Goal: Task Accomplishment & Management: Use online tool/utility

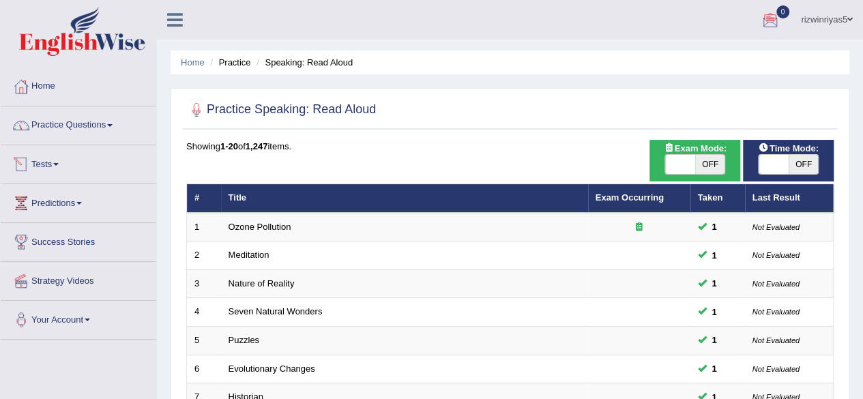
click at [82, 162] on link "Tests" at bounding box center [78, 162] width 155 height 34
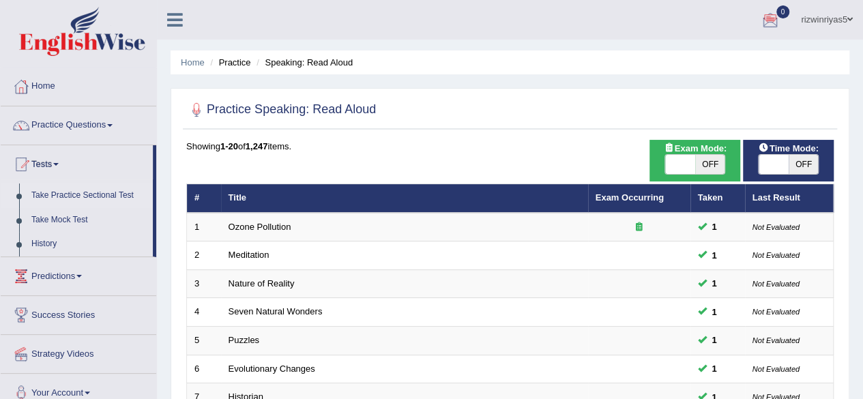
click at [95, 196] on link "Take Practice Sectional Test" at bounding box center [89, 195] width 128 height 25
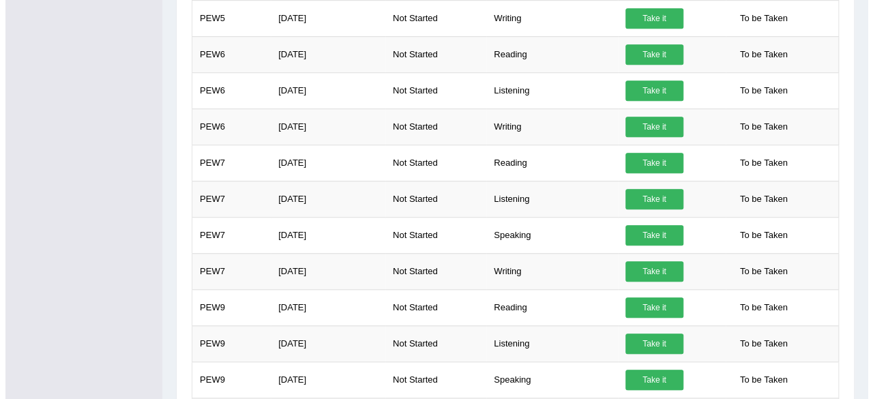
scroll to position [502, 0]
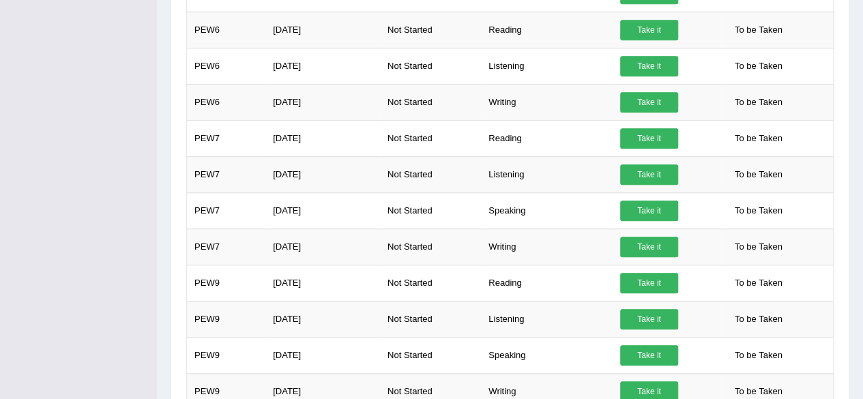
click at [858, 78] on div "Home Practice Sectional Exams Welcome to Practice Sectional Test section. We ad…" at bounding box center [510, 260] width 706 height 1525
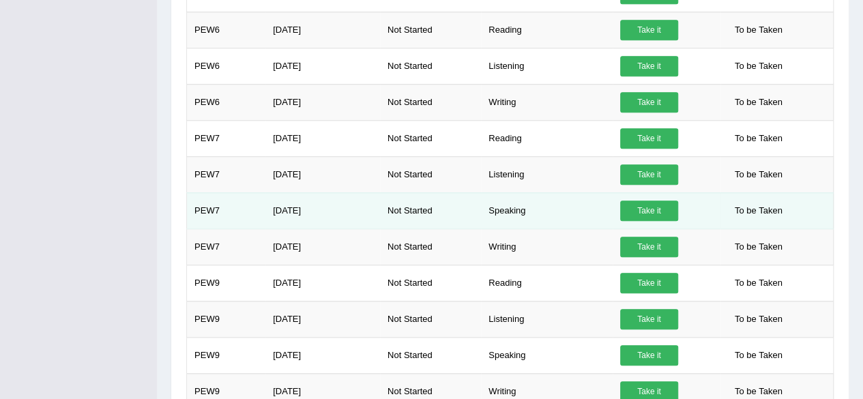
click at [662, 208] on link "Take it" at bounding box center [649, 210] width 58 height 20
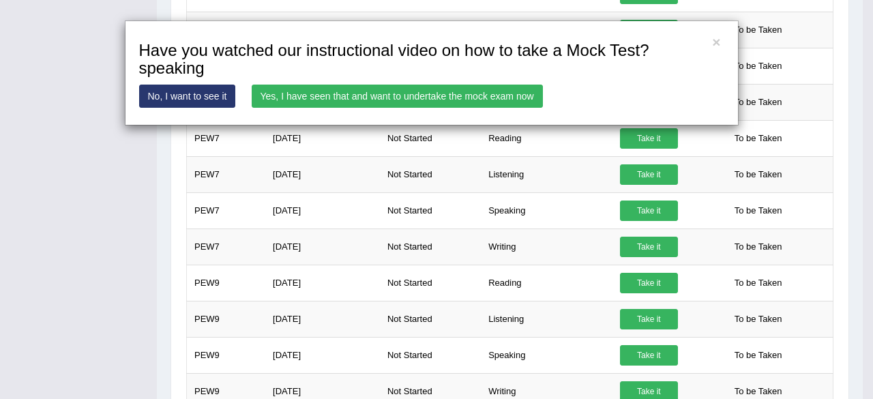
click at [468, 97] on link "Yes, I have seen that and want to undertake the mock exam now" at bounding box center [397, 96] width 291 height 23
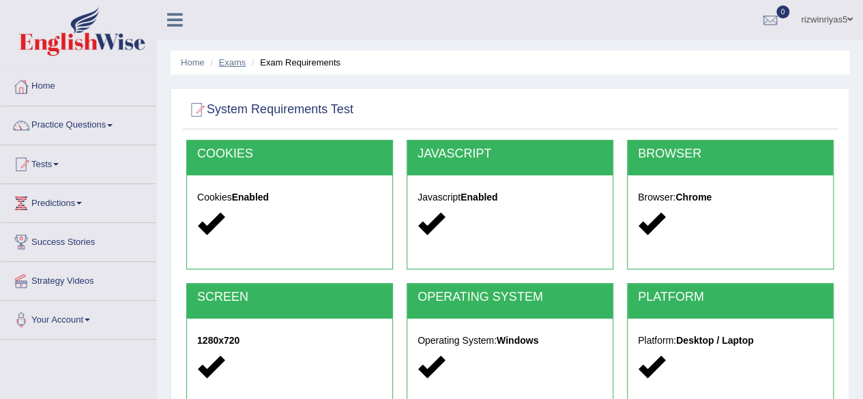
click at [219, 62] on link "Exams" at bounding box center [232, 62] width 27 height 10
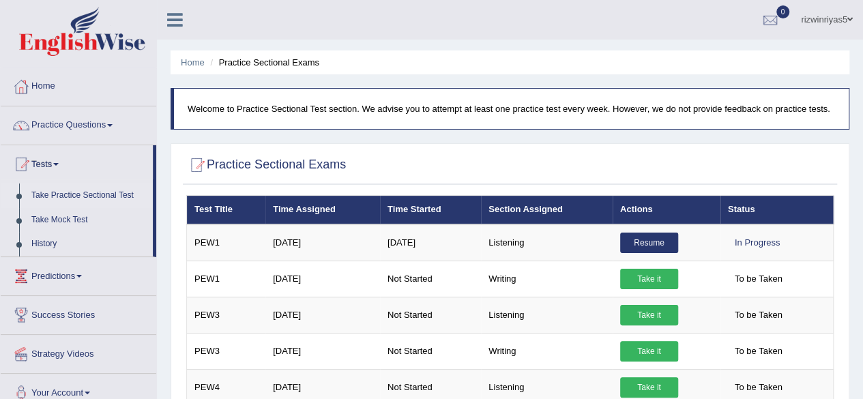
click at [179, 17] on icon at bounding box center [175, 20] width 16 height 18
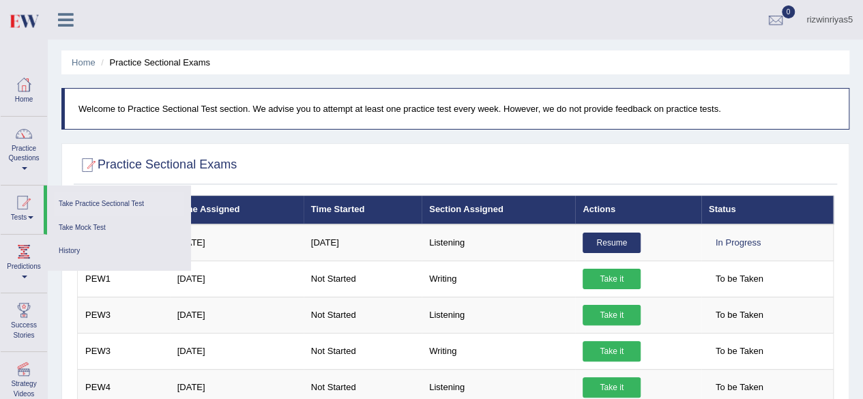
click at [64, 18] on icon at bounding box center [66, 20] width 16 height 18
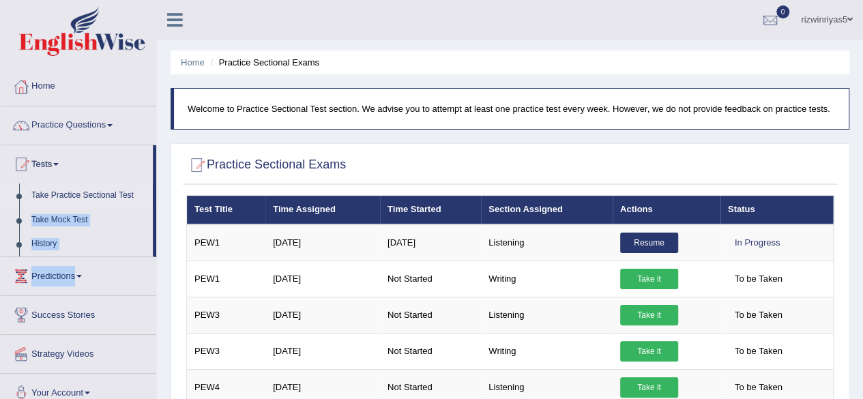
drag, startPoint x: 155, startPoint y: 196, endPoint x: 166, endPoint y: 267, distance: 71.1
click at [166, 267] on div "Home Practice Questions Speaking Practice Read Aloud Repeat Sentence Describe I…" at bounding box center [78, 240] width 176 height 345
click at [57, 83] on link "Home" at bounding box center [78, 85] width 155 height 34
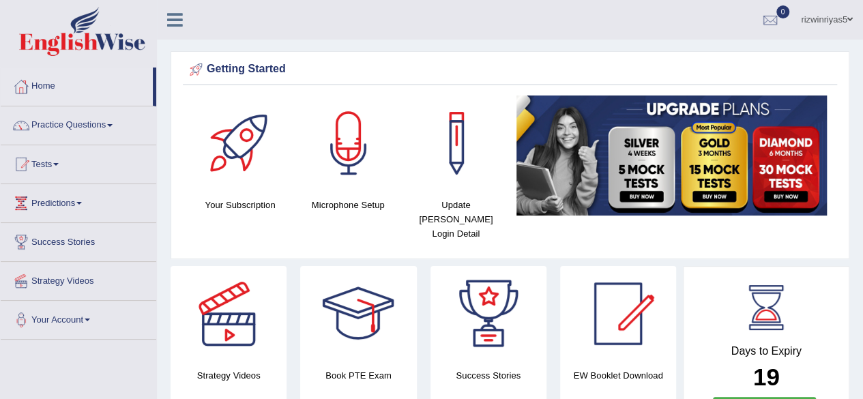
click at [179, 25] on icon at bounding box center [175, 20] width 16 height 18
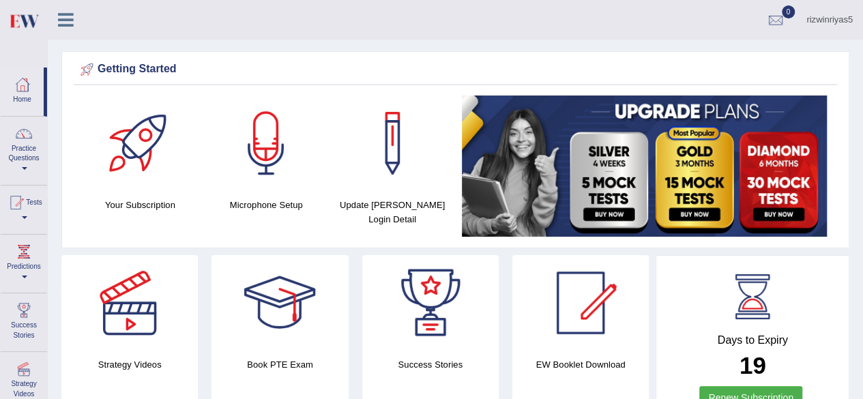
click at [68, 27] on icon at bounding box center [66, 20] width 16 height 18
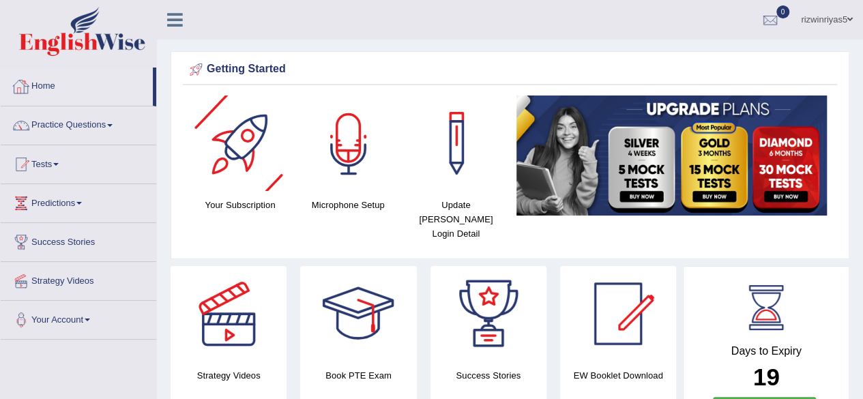
click at [345, 168] on div at bounding box center [348, 142] width 95 height 95
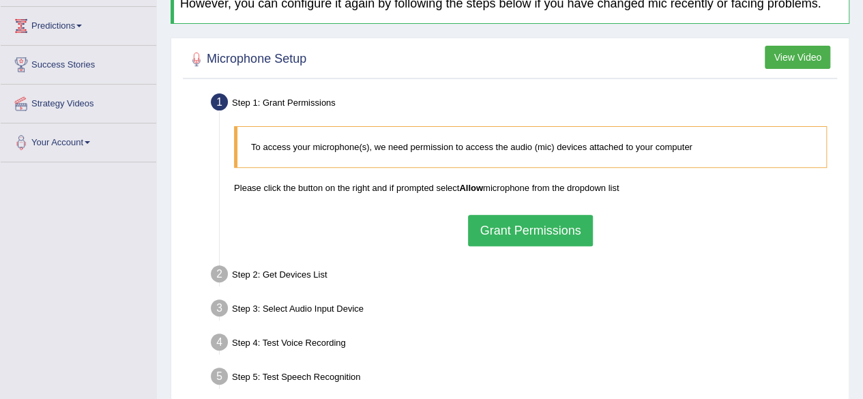
scroll to position [183, 0]
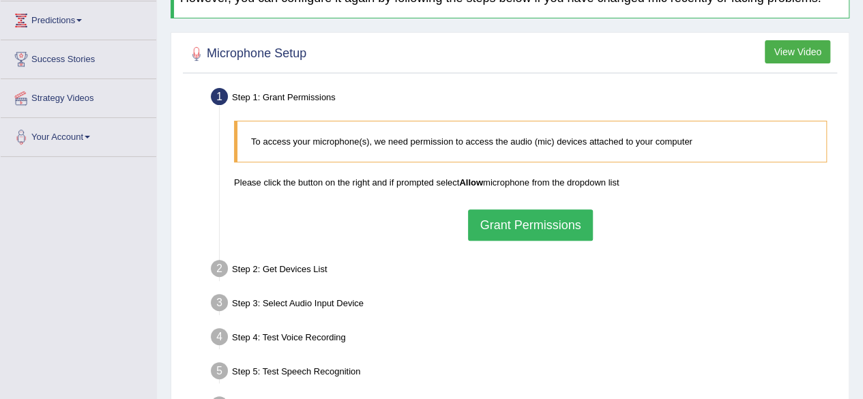
click at [552, 223] on button "Grant Permissions" at bounding box center [530, 224] width 124 height 31
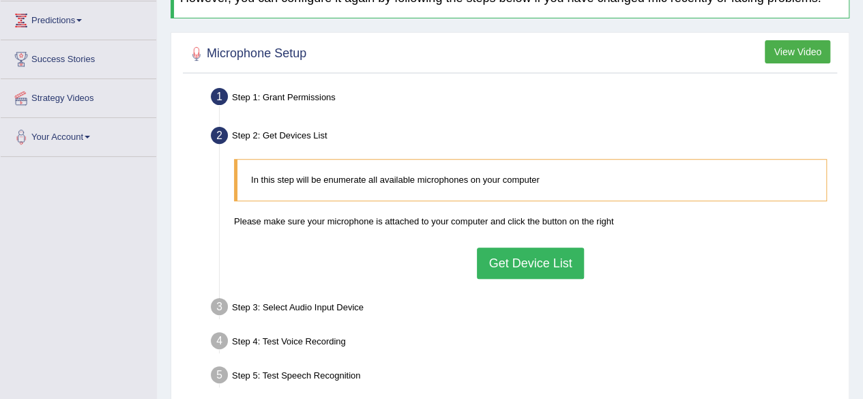
click at [541, 254] on button "Get Device List" at bounding box center [530, 263] width 106 height 31
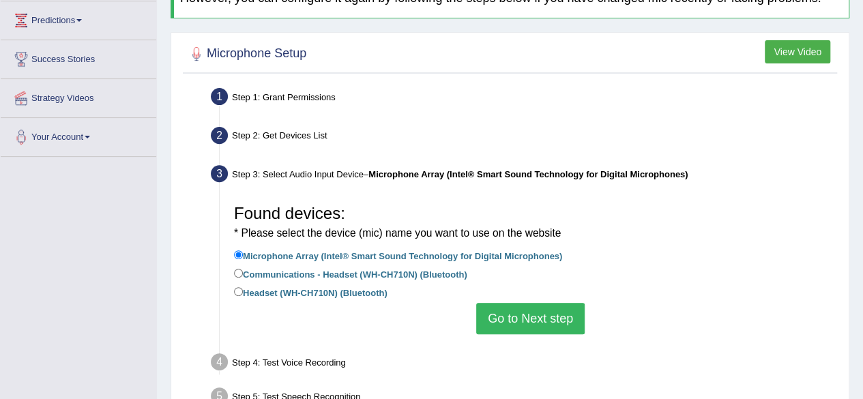
click at [291, 289] on label "Headset (WH-CH710N) (Bluetooth)" at bounding box center [310, 291] width 153 height 15
click at [243, 289] on input "Headset (WH-CH710N) (Bluetooth)" at bounding box center [238, 291] width 9 height 9
radio input "true"
click at [516, 310] on button "Go to Next step" at bounding box center [530, 318] width 108 height 31
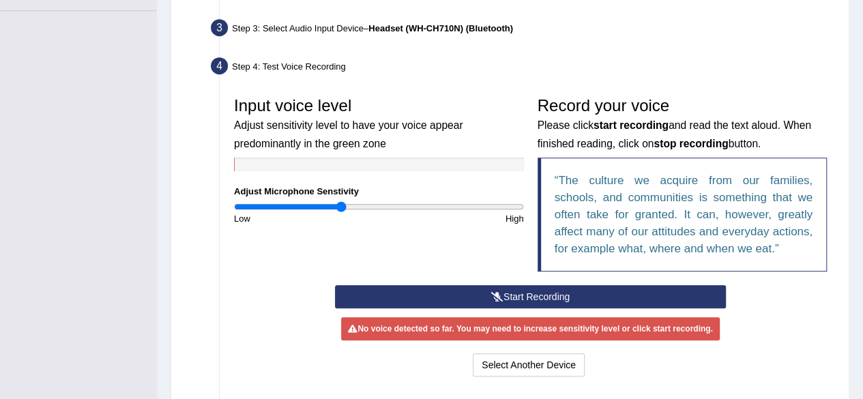
scroll to position [331, 0]
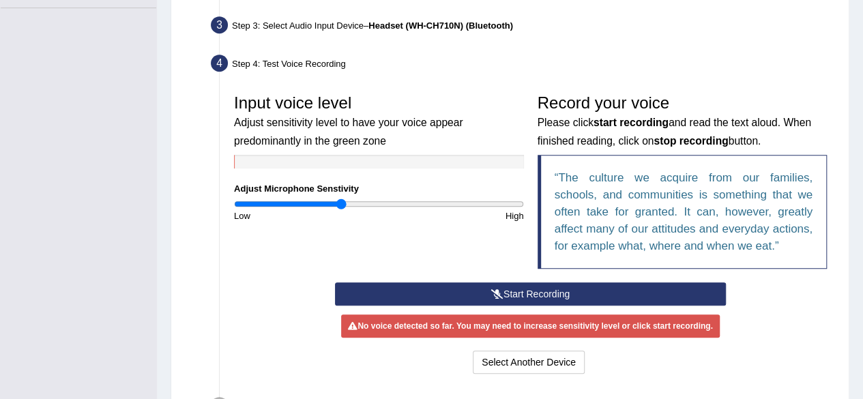
click at [601, 288] on button "Start Recording" at bounding box center [530, 293] width 391 height 23
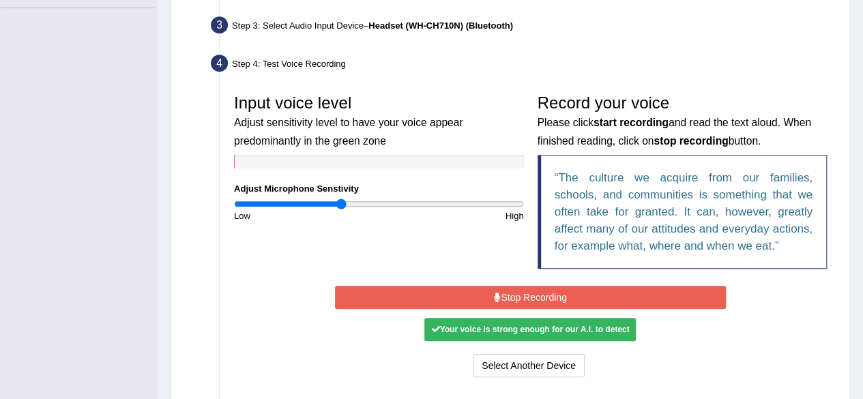
click at [496, 287] on button "Stop Recording" at bounding box center [530, 297] width 391 height 23
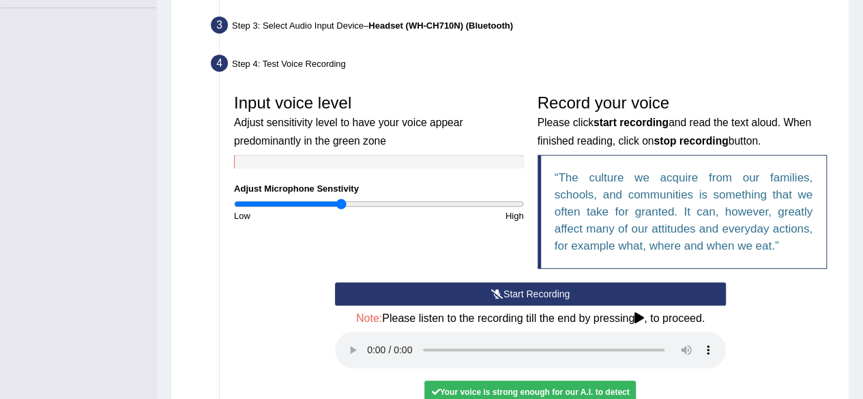
click at [461, 284] on button "Start Recording" at bounding box center [530, 293] width 391 height 23
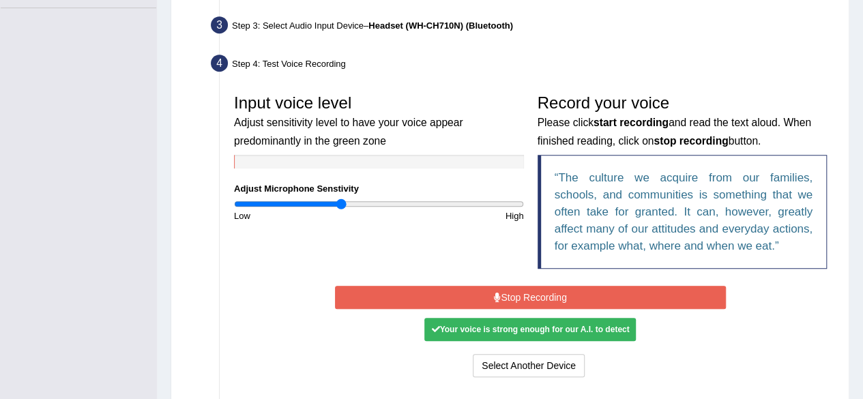
click at [487, 295] on button "Stop Recording" at bounding box center [530, 297] width 391 height 23
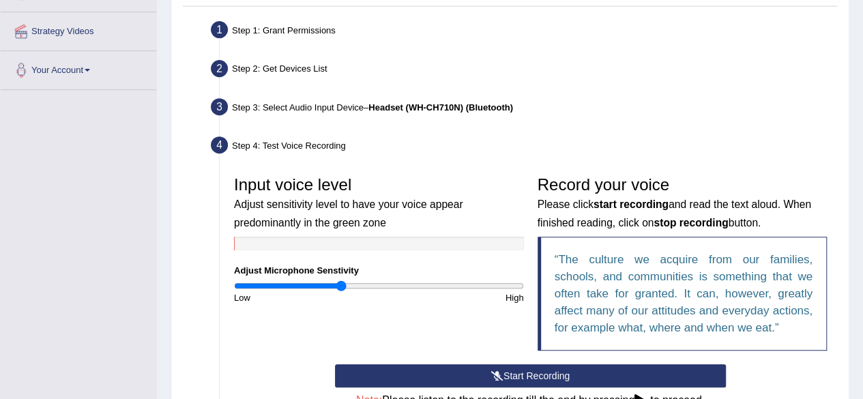
scroll to position [247, 0]
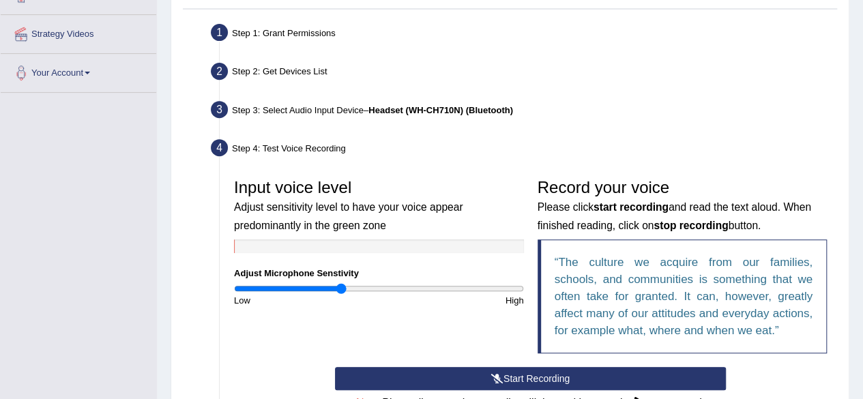
click at [453, 110] on b "Headset (WH-CH710N) (Bluetooth)" at bounding box center [440, 110] width 145 height 10
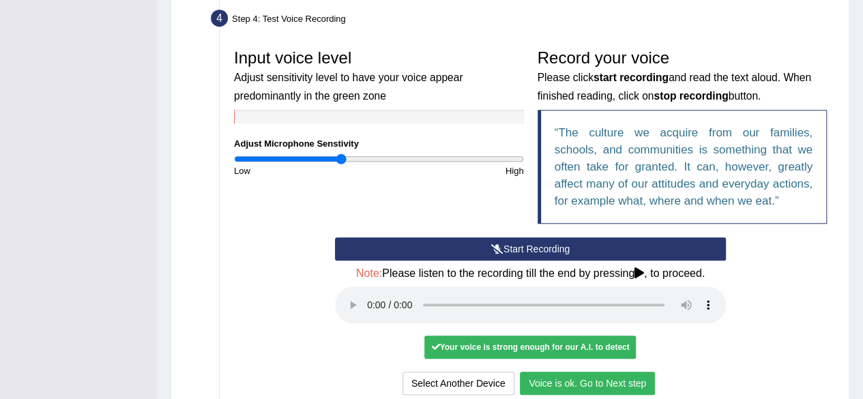
scroll to position [406, 0]
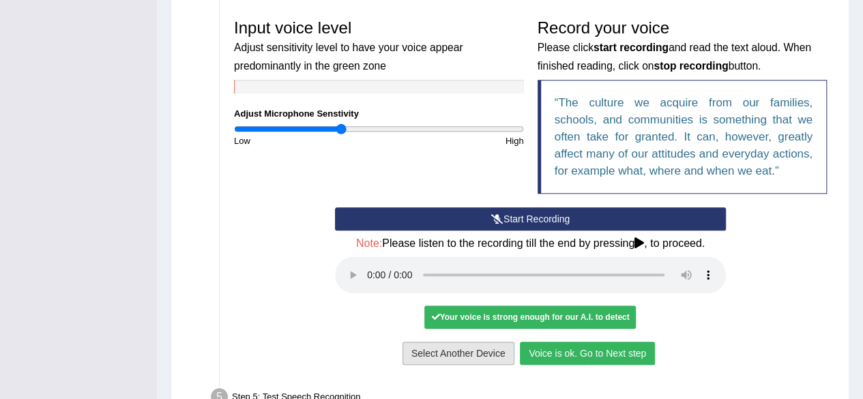
click at [464, 359] on button "Select Another Device" at bounding box center [458, 353] width 112 height 23
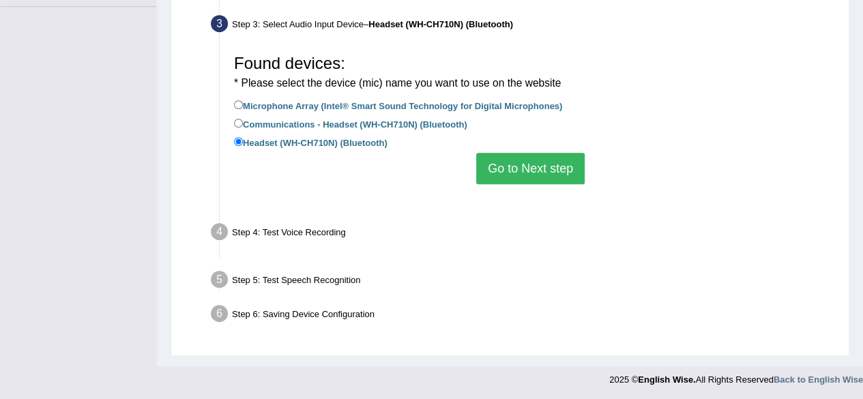
scroll to position [316, 0]
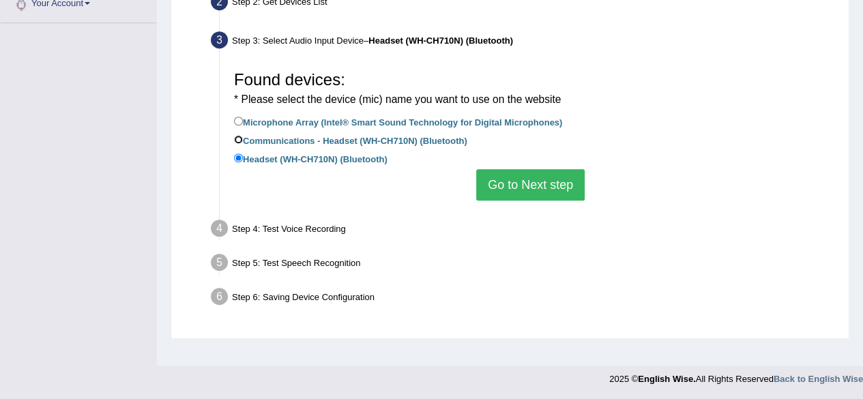
click at [235, 139] on input "Communications - Headset (WH-CH710N) (Bluetooth)" at bounding box center [238, 139] width 9 height 9
radio input "true"
click at [520, 188] on button "Go to Next step" at bounding box center [530, 184] width 108 height 31
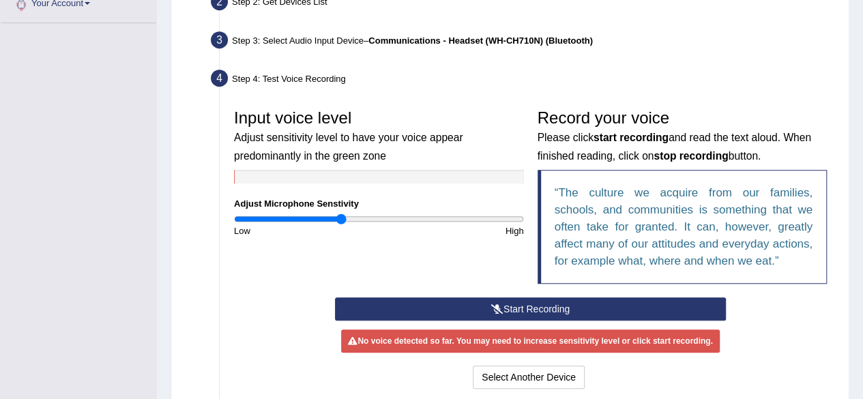
click at [514, 308] on button "Start Recording" at bounding box center [530, 308] width 391 height 23
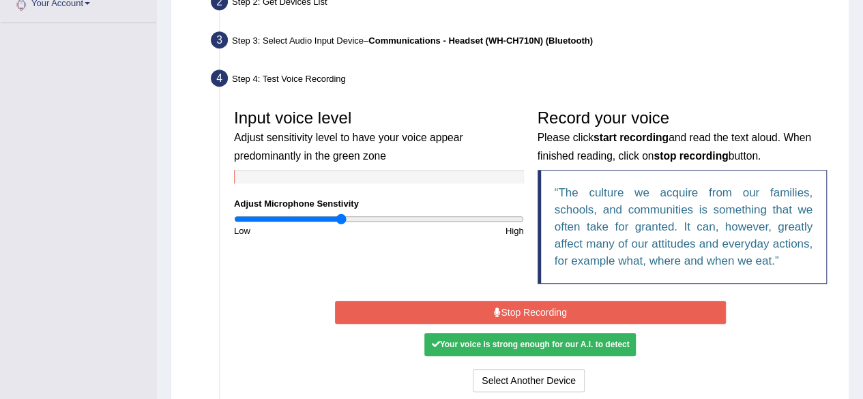
click at [514, 308] on button "Stop Recording" at bounding box center [530, 312] width 391 height 23
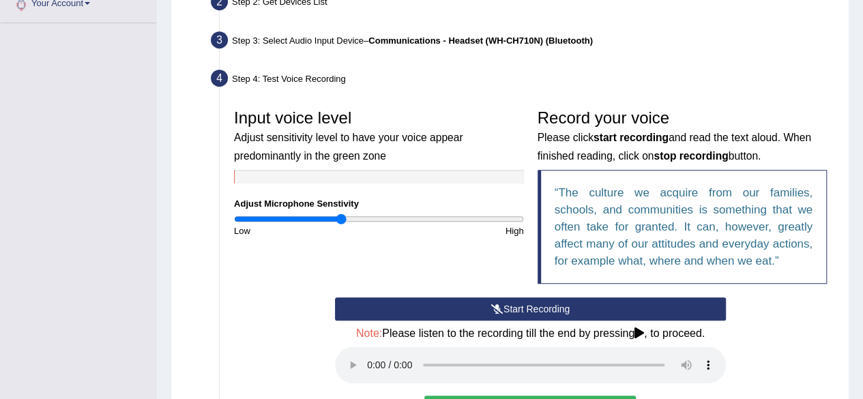
click at [443, 314] on button "Start Recording" at bounding box center [530, 308] width 391 height 23
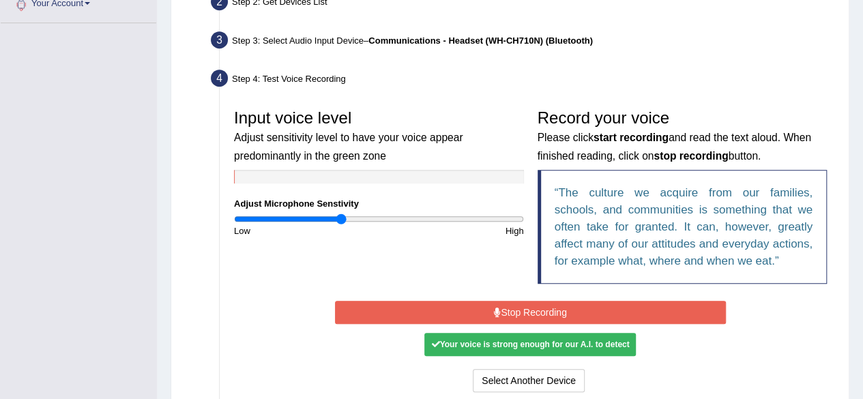
click at [477, 317] on button "Stop Recording" at bounding box center [530, 312] width 391 height 23
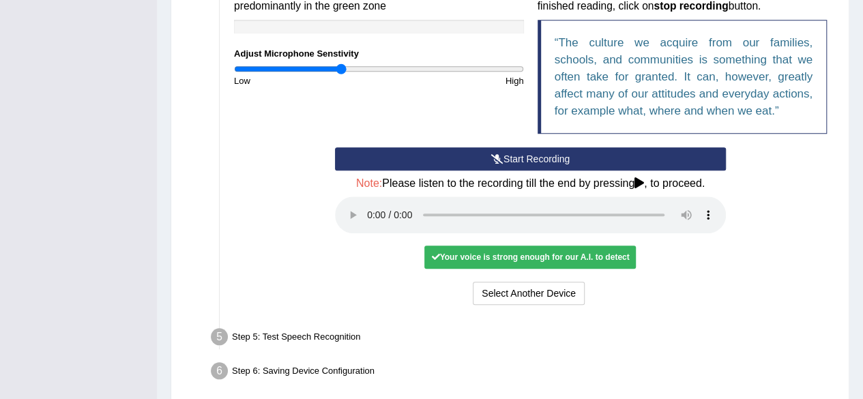
scroll to position [522, 0]
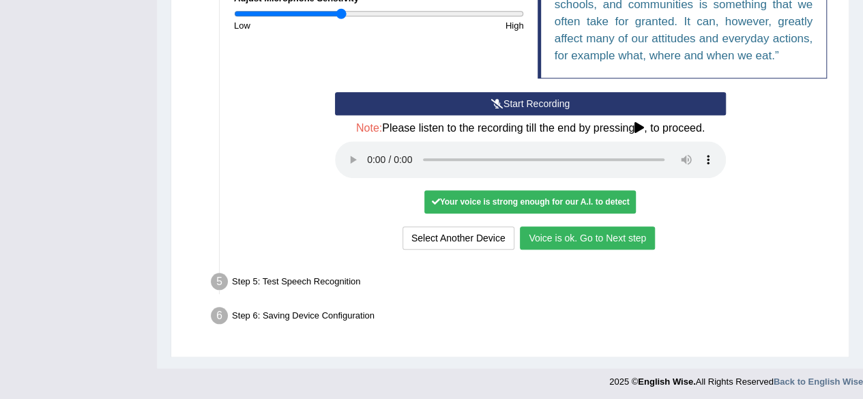
click at [608, 239] on button "Voice is ok. Go to Next step" at bounding box center [587, 237] width 135 height 23
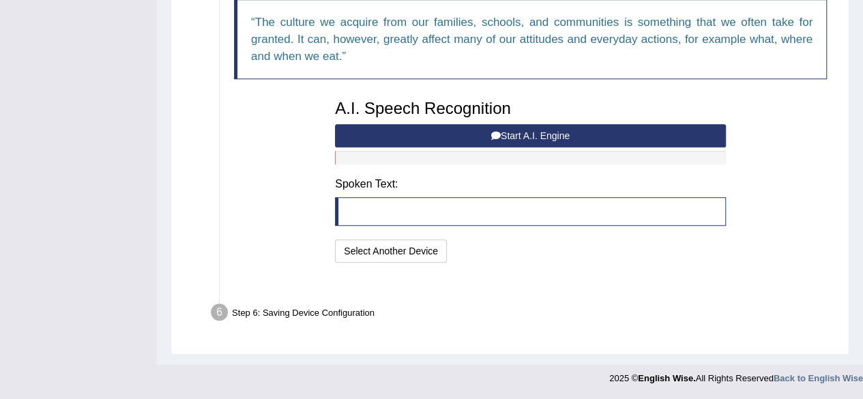
scroll to position [468, 0]
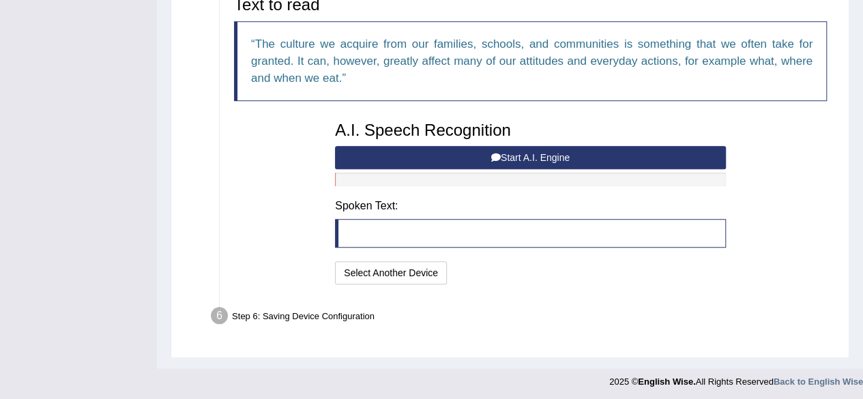
click at [550, 149] on button "Start A.I. Engine" at bounding box center [530, 157] width 391 height 23
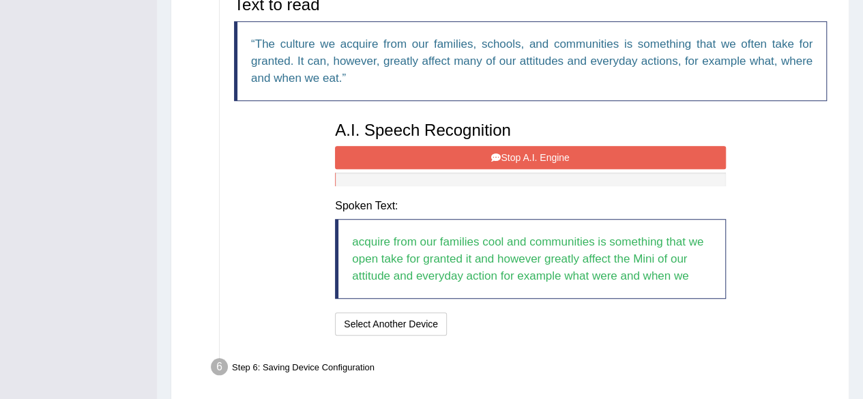
click at [641, 150] on button "Stop A.I. Engine" at bounding box center [530, 157] width 391 height 23
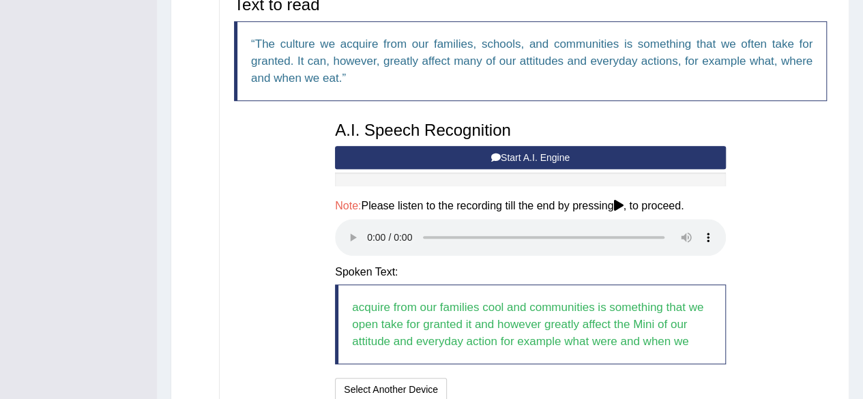
scroll to position [585, 0]
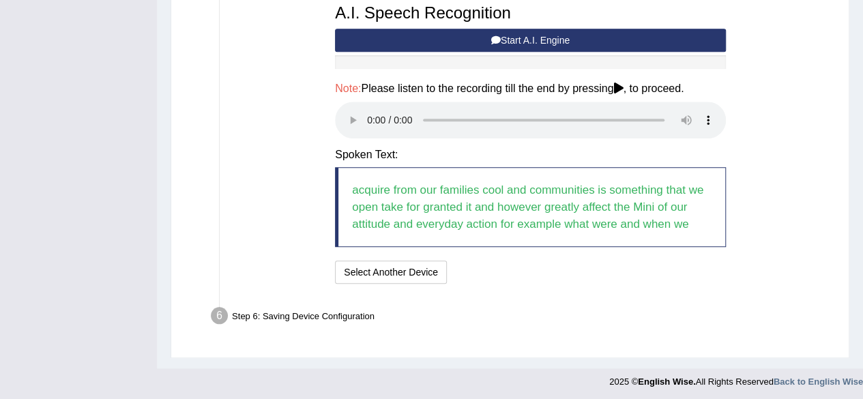
click at [556, 245] on blockquote "acquire from our families cool and communities is something that we open take f…" at bounding box center [530, 207] width 391 height 80
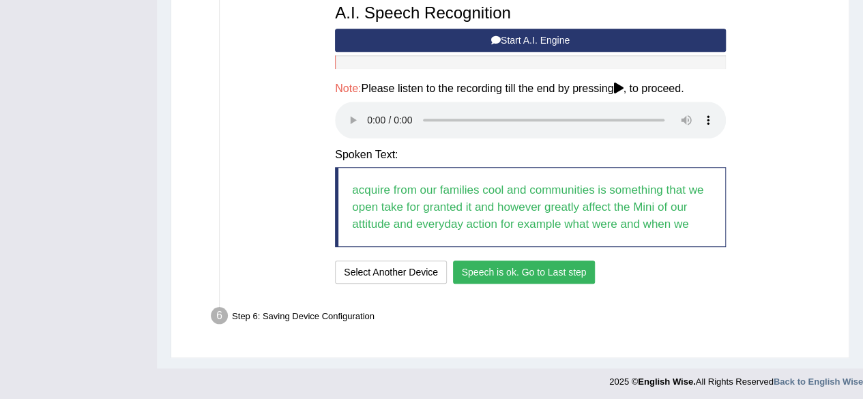
click at [534, 263] on button "Speech is ok. Go to Last step" at bounding box center [524, 272] width 143 height 23
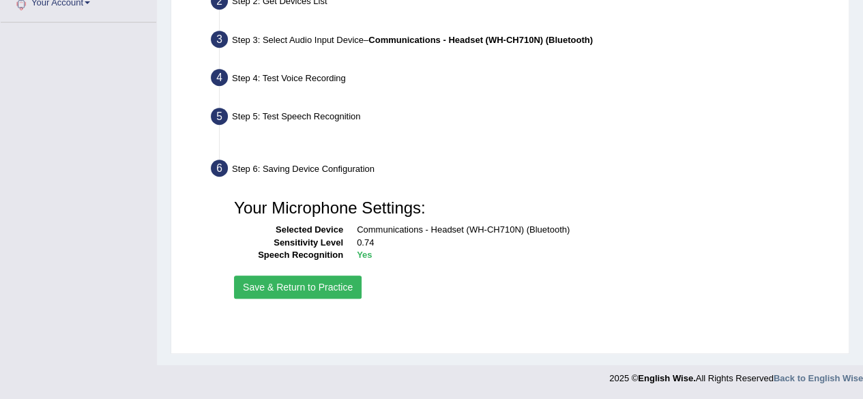
scroll to position [316, 0]
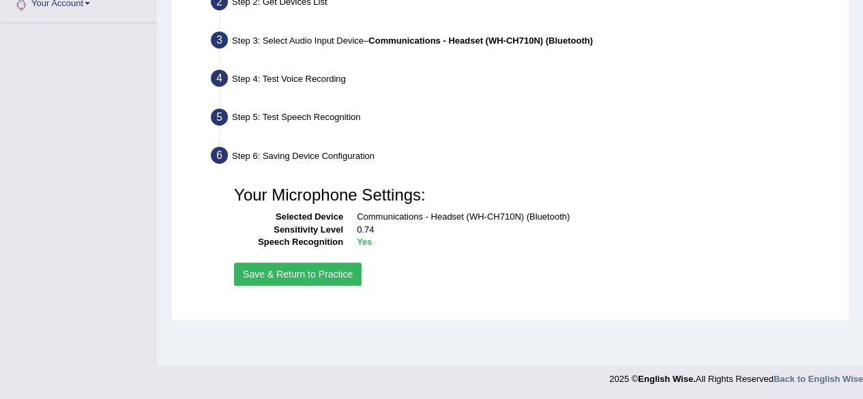
click at [318, 270] on button "Save & Return to Practice" at bounding box center [298, 274] width 128 height 23
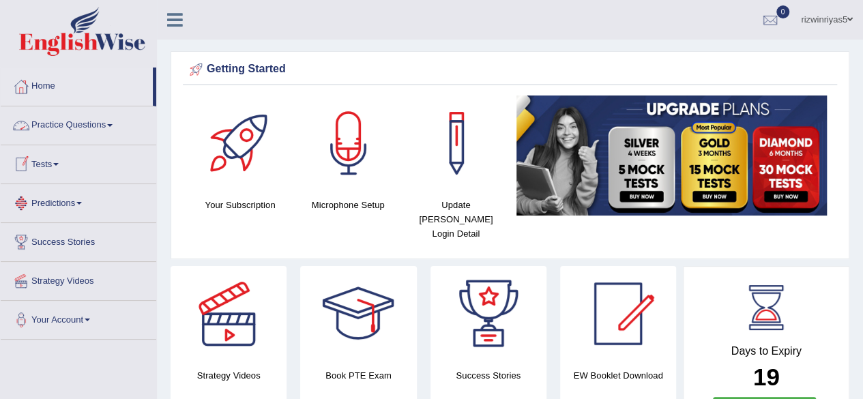
click at [72, 125] on link "Practice Questions" at bounding box center [78, 123] width 155 height 34
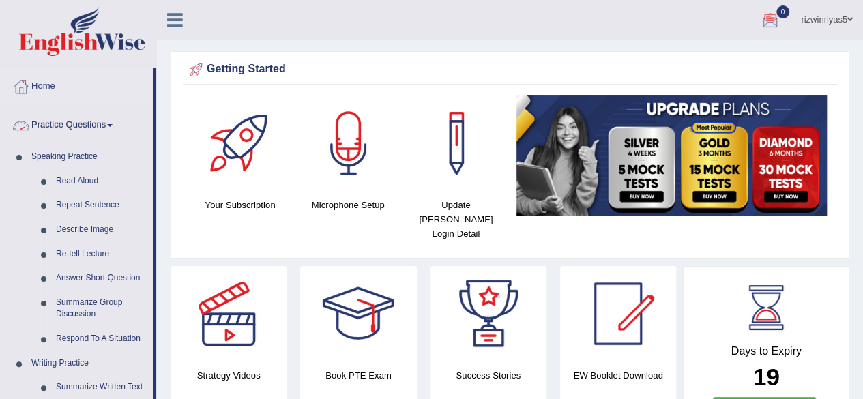
click at [88, 136] on link "Practice Questions" at bounding box center [77, 123] width 152 height 34
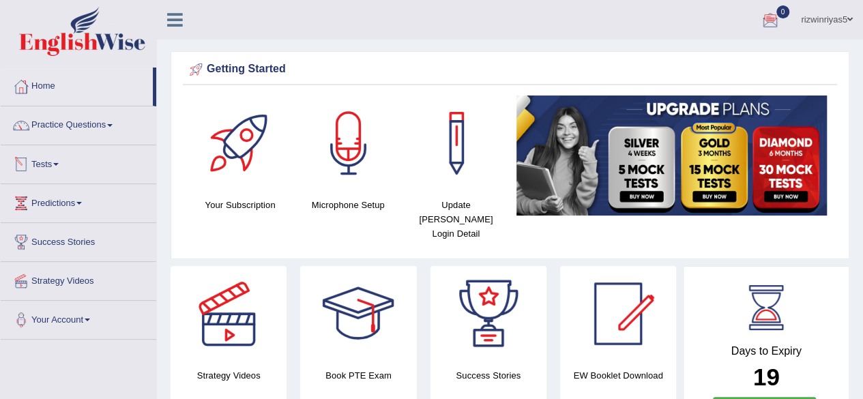
click at [90, 172] on link "Tests" at bounding box center [78, 162] width 155 height 34
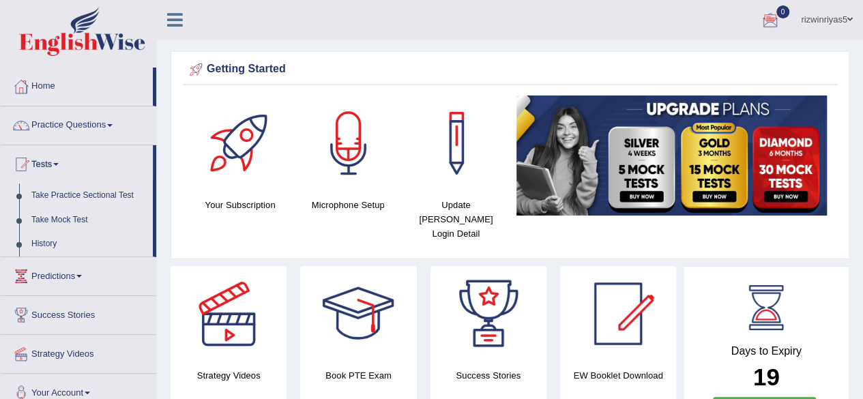
click at [83, 190] on link "Take Practice Sectional Test" at bounding box center [89, 195] width 128 height 25
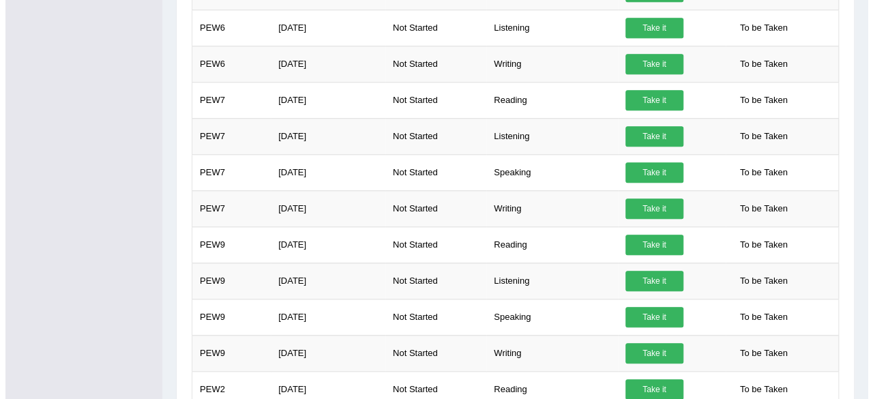
scroll to position [548, 0]
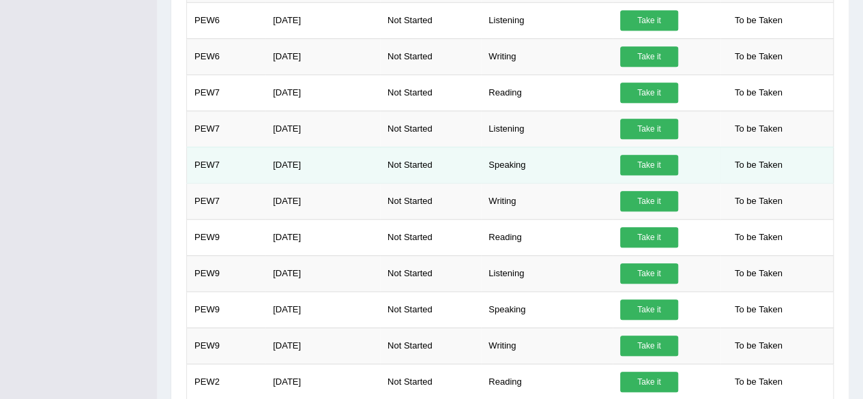
click at [657, 164] on link "Take it" at bounding box center [649, 165] width 58 height 20
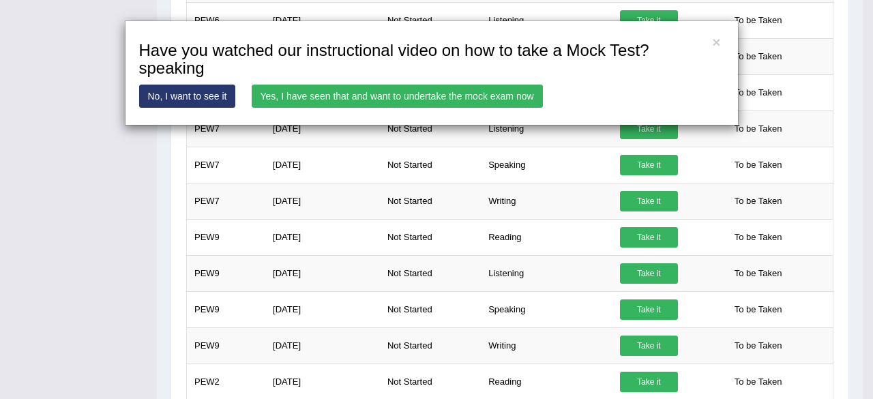
click at [484, 100] on link "Yes, I have seen that and want to undertake the mock exam now" at bounding box center [397, 96] width 291 height 23
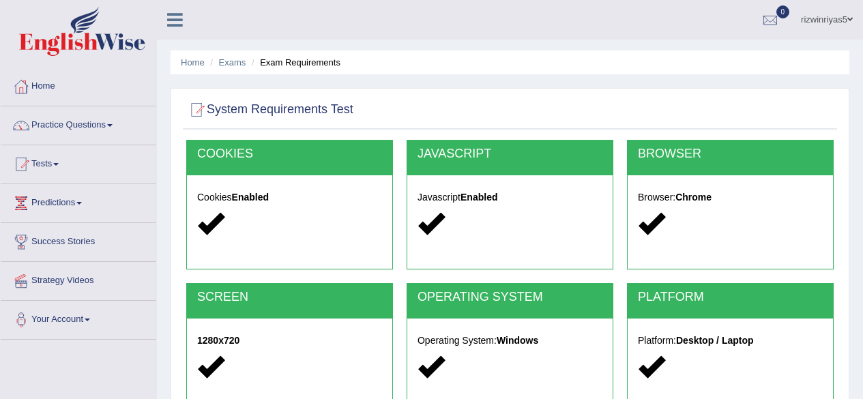
click at [862, 256] on html "Toggle navigation Home Practice Questions Speaking Practice Read Aloud Repeat S…" at bounding box center [431, 199] width 863 height 399
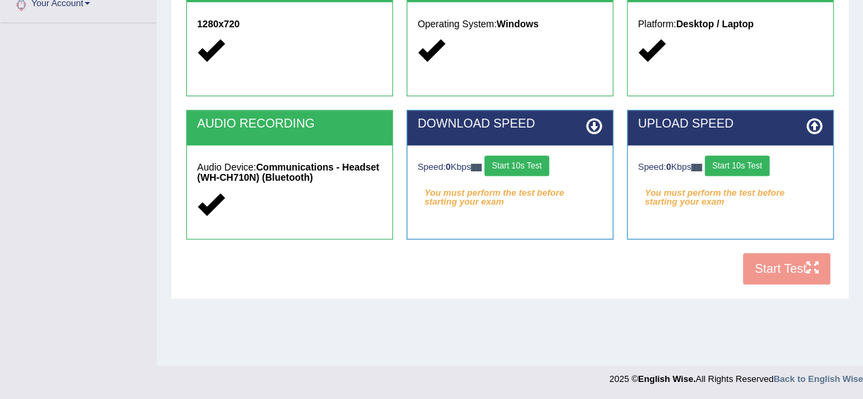
click at [535, 164] on button "Start 10s Test" at bounding box center [516, 165] width 65 height 20
click at [730, 163] on button "Start 10s Test" at bounding box center [736, 165] width 65 height 20
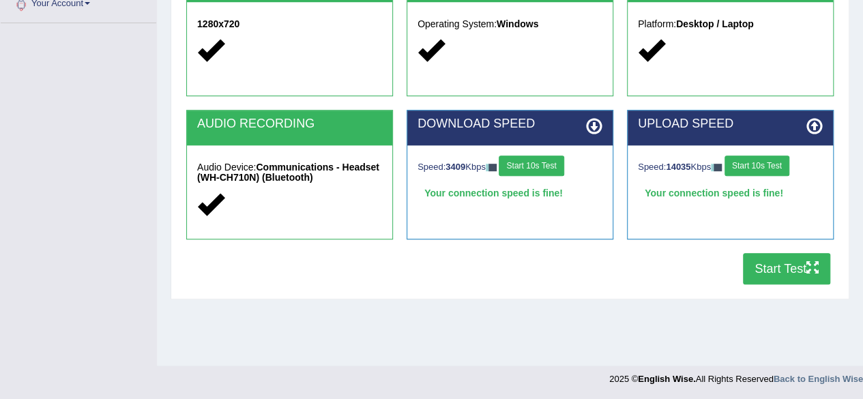
click at [804, 271] on button "Start Test" at bounding box center [786, 268] width 87 height 31
